Goal: Task Accomplishment & Management: Manage account settings

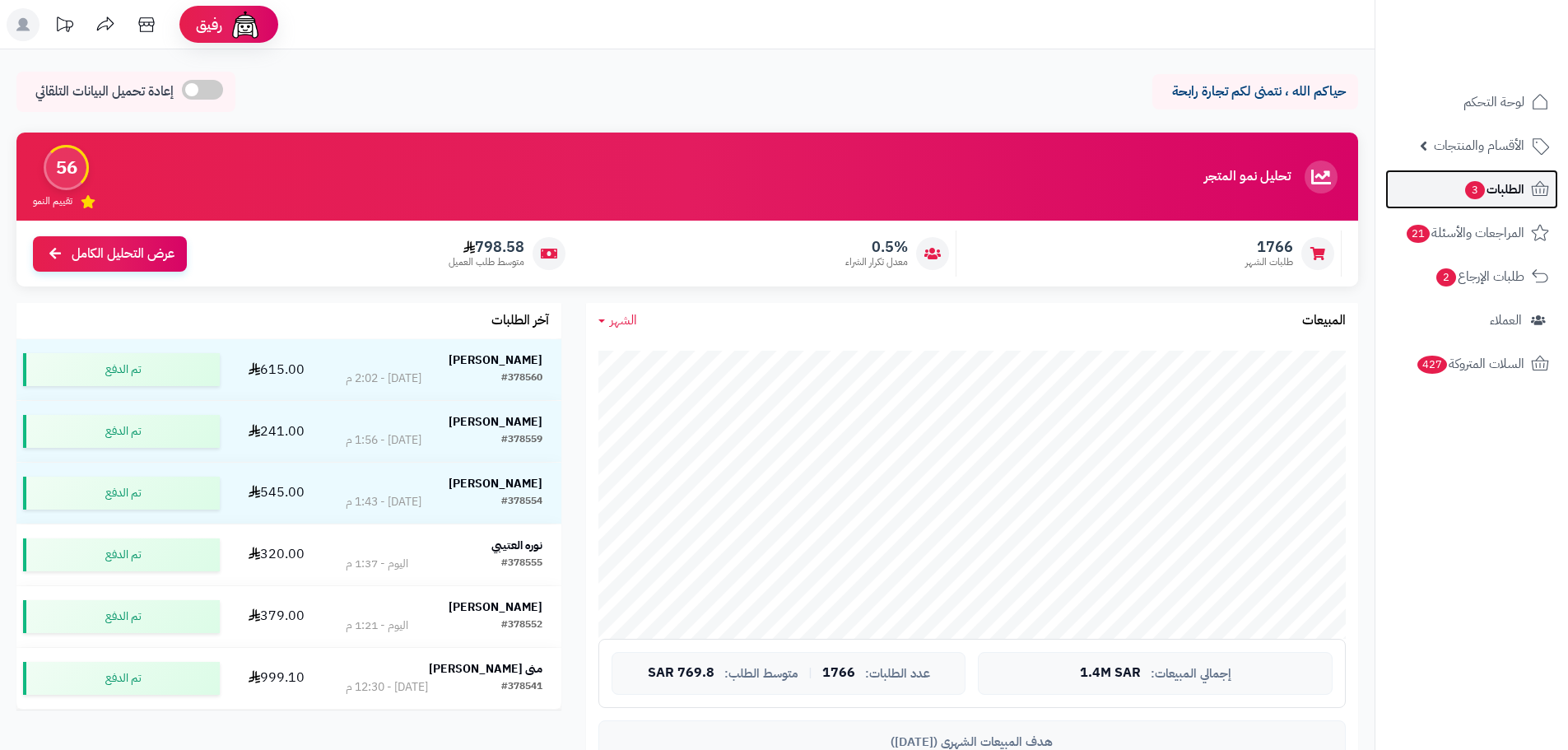
click at [1496, 199] on span "الطلبات 3" at bounding box center [1495, 189] width 61 height 23
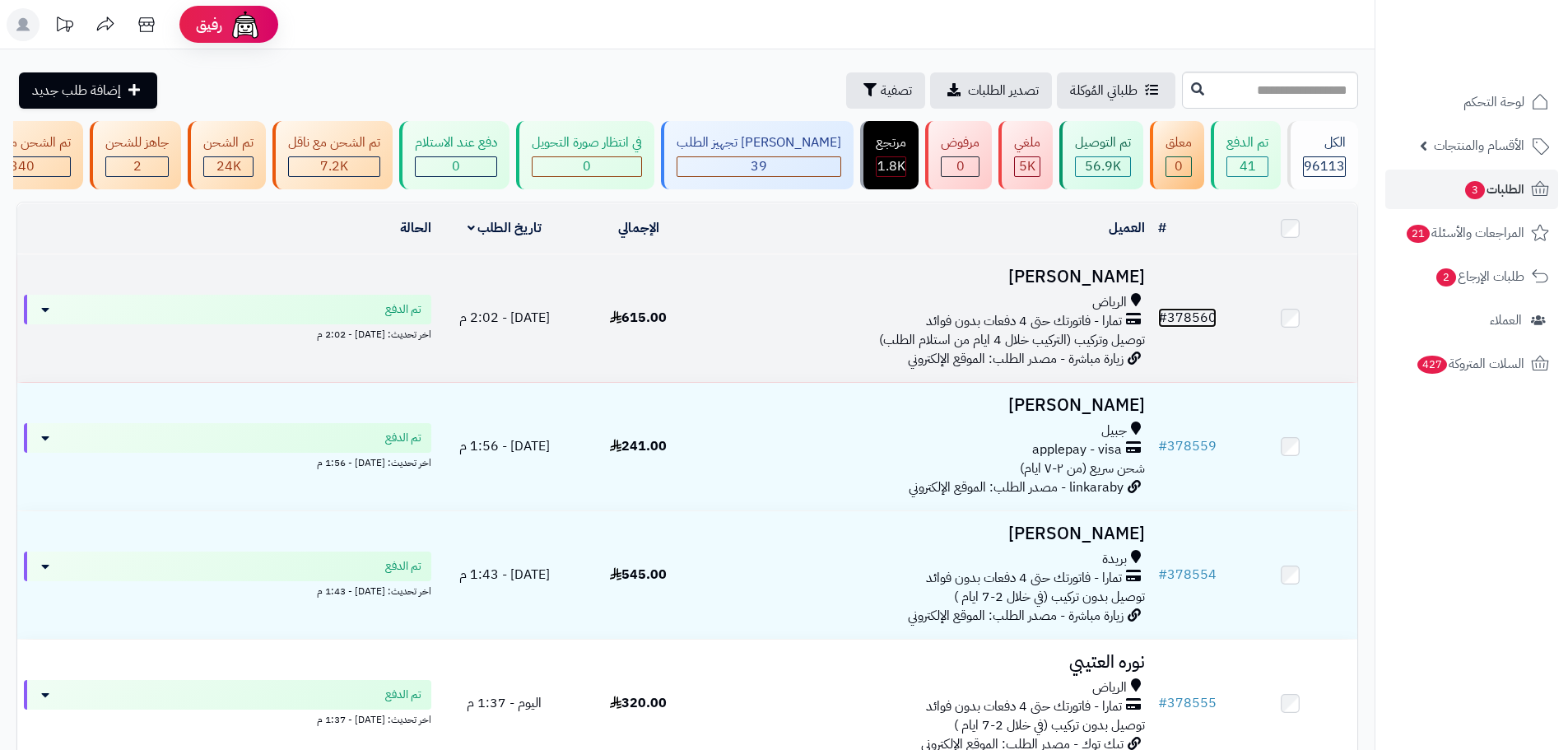
click at [1207, 323] on link "# 378560" at bounding box center [1187, 318] width 58 height 20
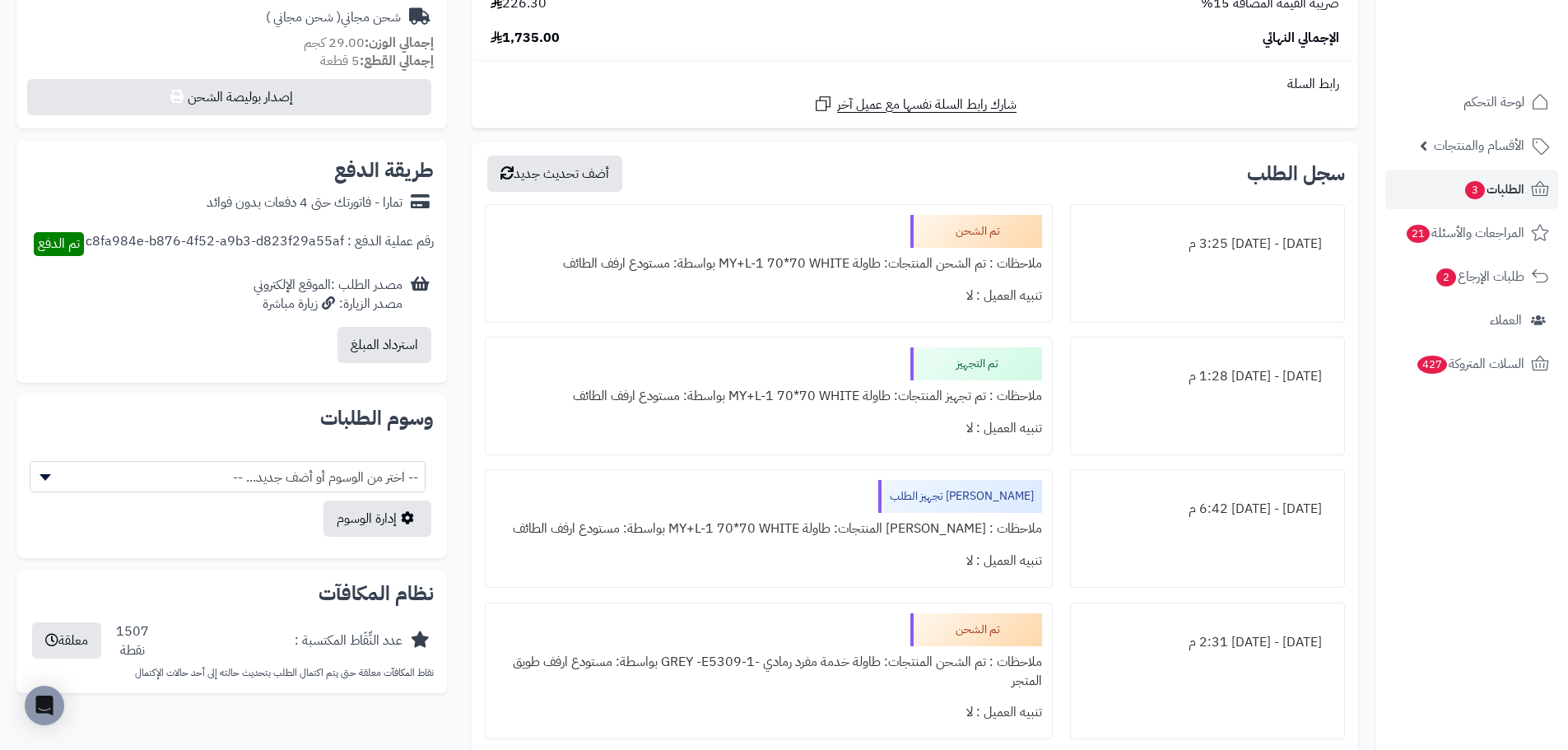
scroll to position [577, 0]
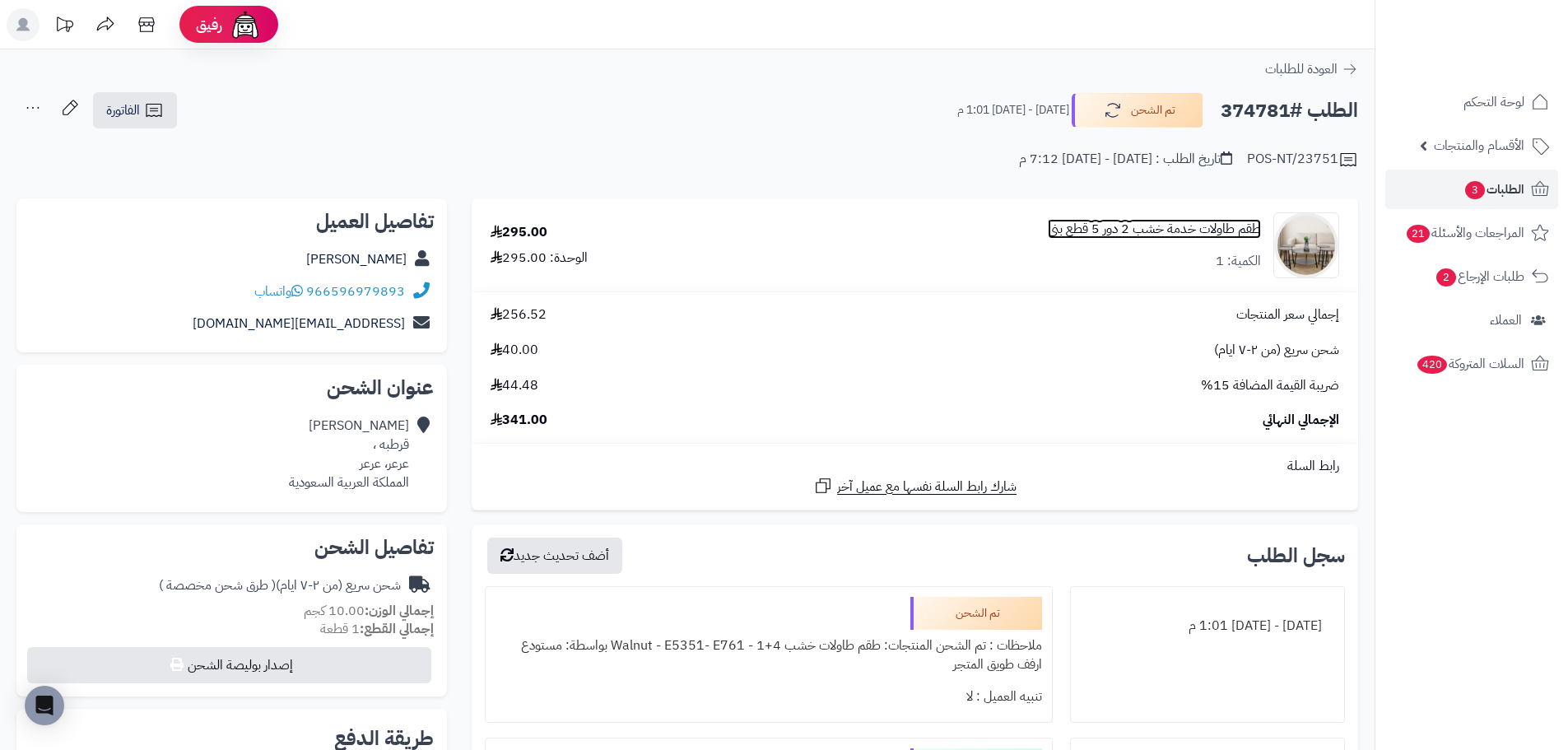
click at [1105, 231] on link "طقم طاولات خدمة خشب 2 دور 5 قطع بني" at bounding box center [1154, 229] width 214 height 19
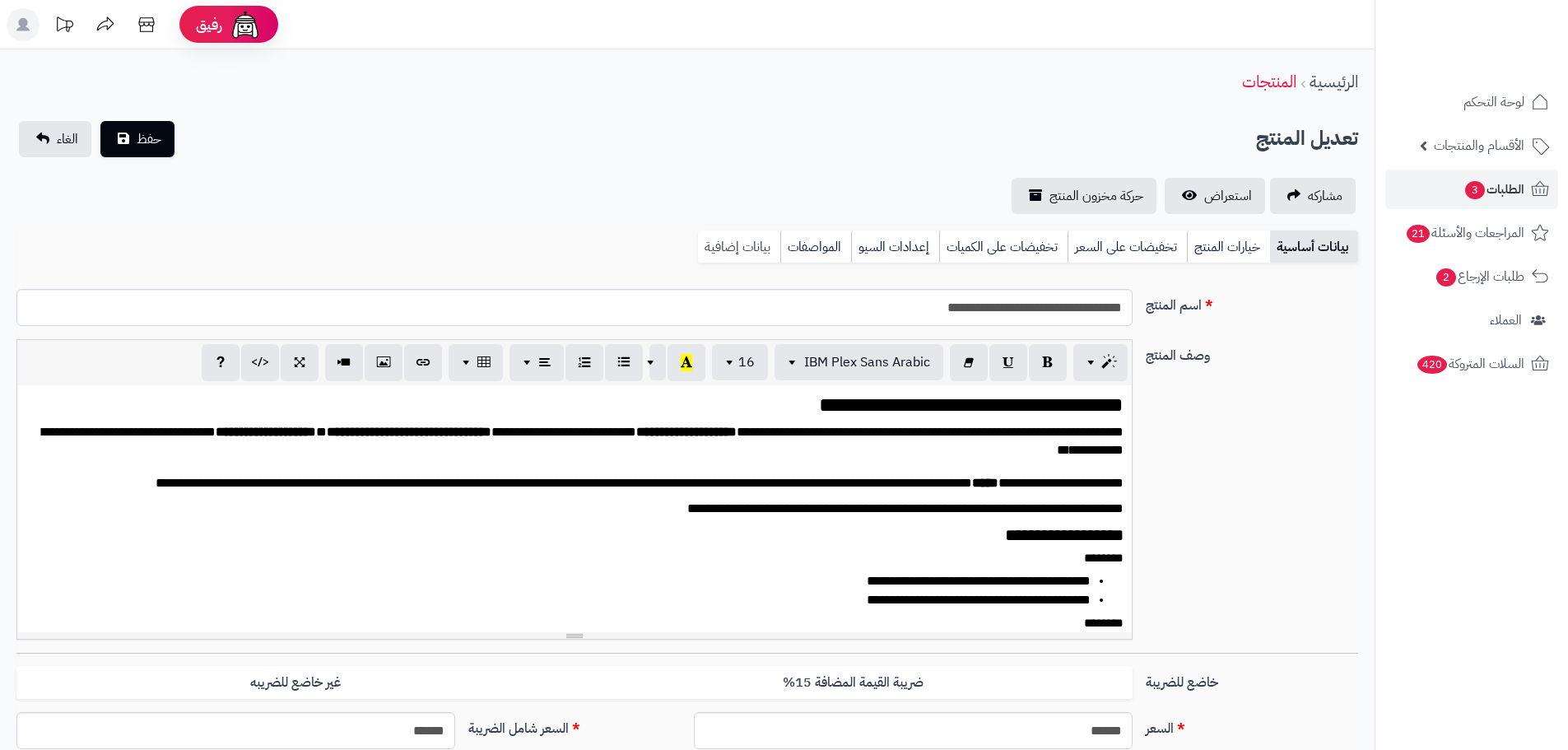
click at [738, 238] on link "بيانات إضافية" at bounding box center [739, 246] width 82 height 33
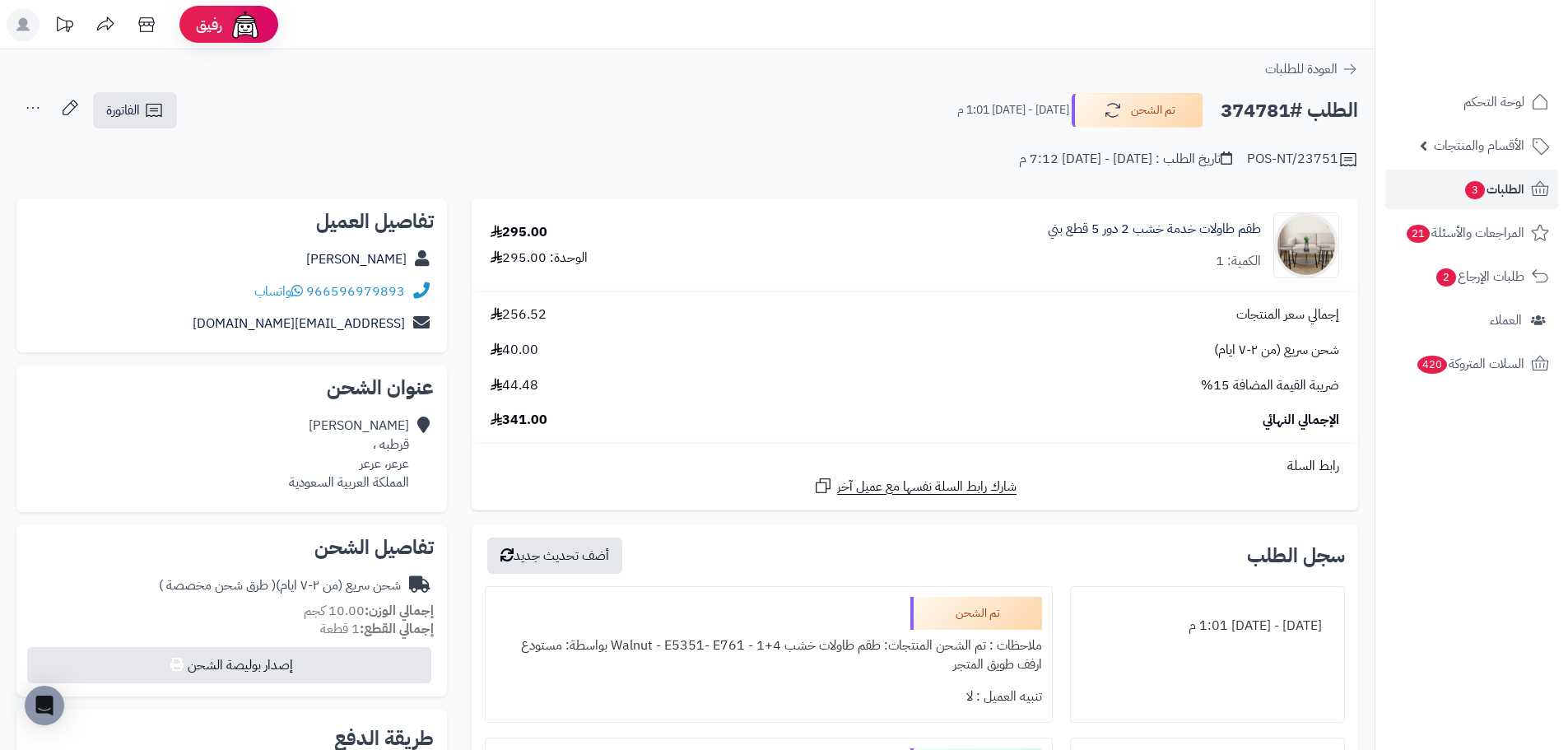
click at [1152, 238] on div "طقم طاولات خدمة خشب 2 دور 5 قطع بني الكمية: 1" at bounding box center [1154, 245] width 214 height 51
click at [1149, 235] on link "طقم طاولات خدمة خشب 2 دور 5 قطع بني" at bounding box center [1154, 229] width 214 height 19
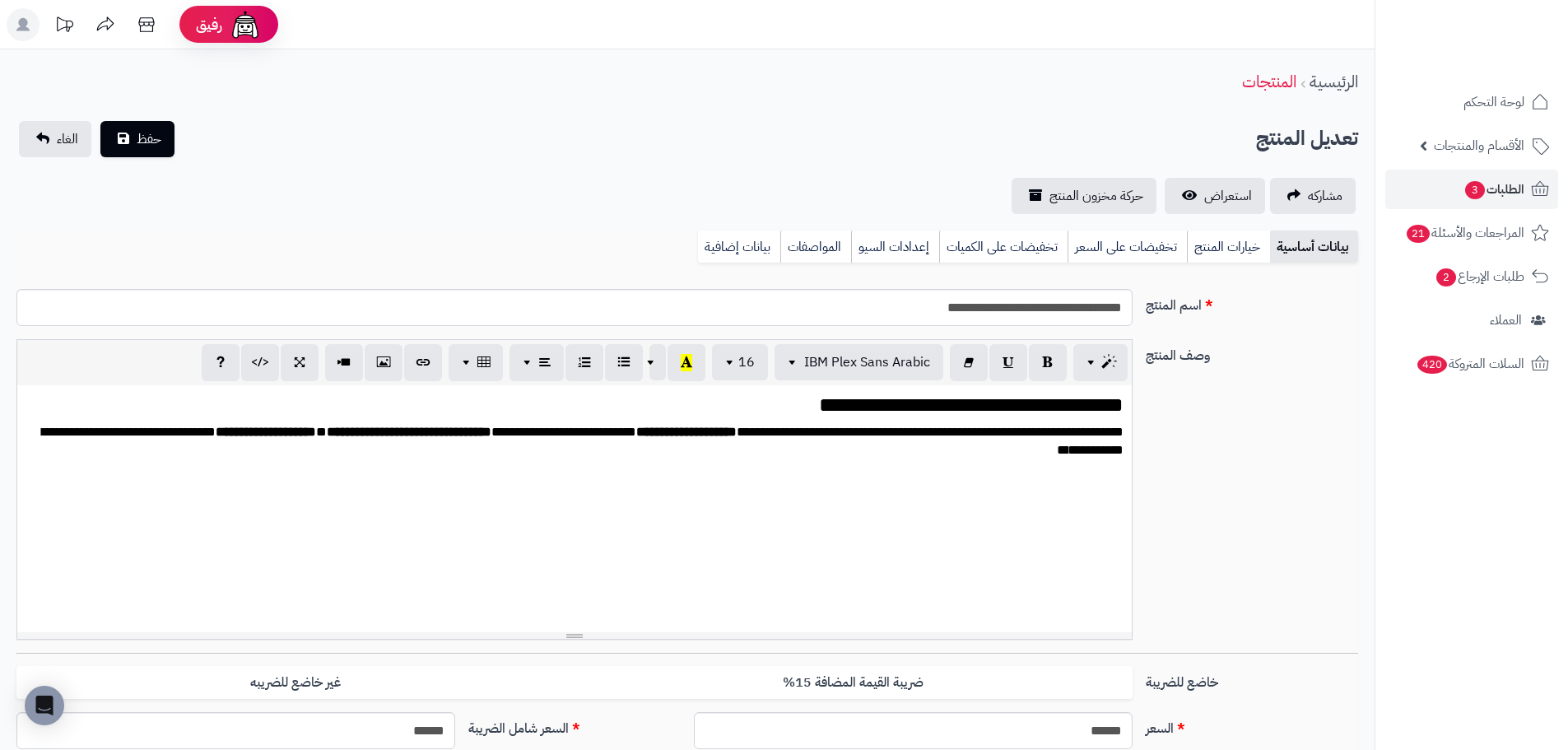
click at [698, 245] on link "بيانات إضافية" at bounding box center [739, 246] width 82 height 33
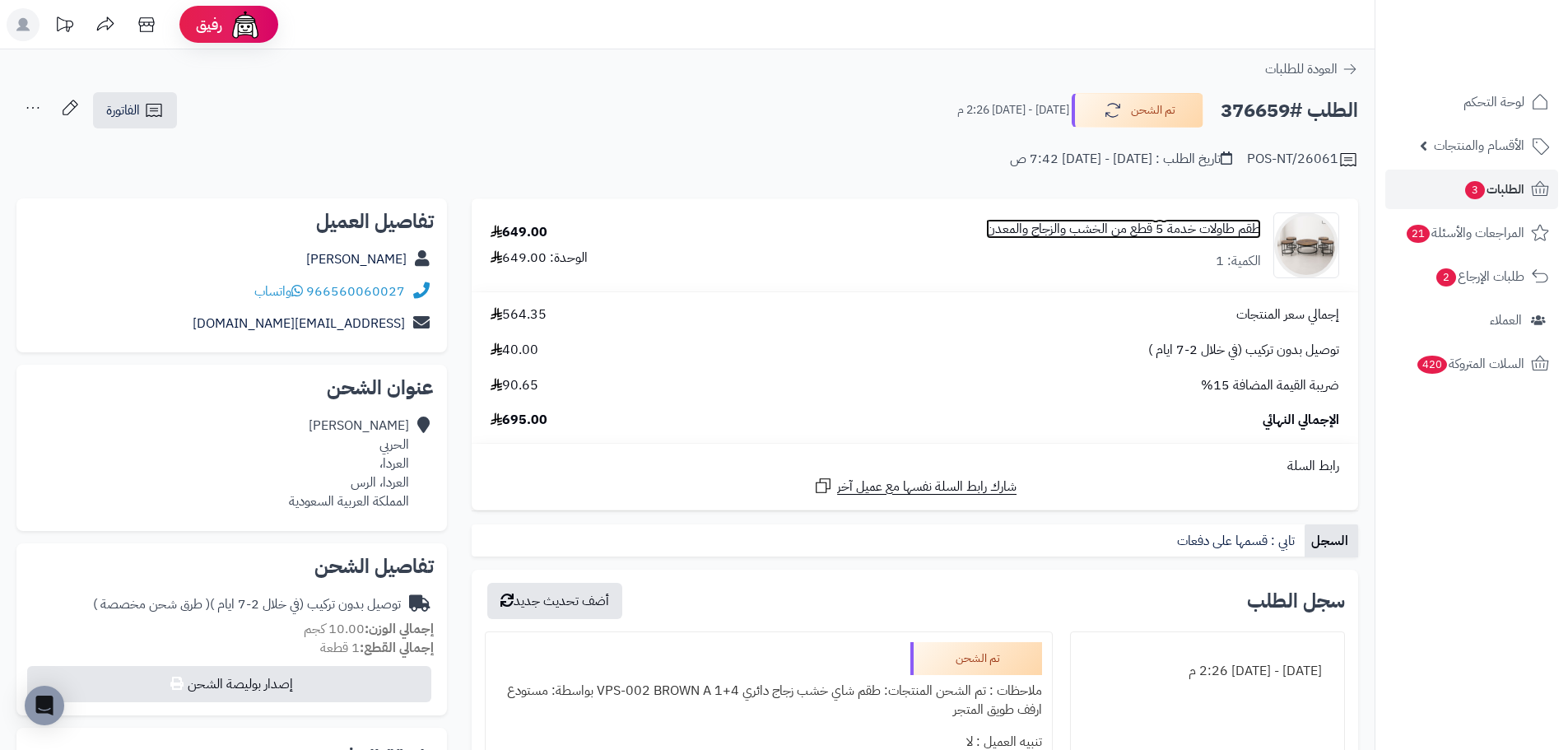
click at [1062, 226] on link "طقم طاولات خدمة 5 قطع من الخشب والزجاج والمعدن" at bounding box center [1124, 229] width 275 height 19
